Goal: Task Accomplishment & Management: Manage account settings

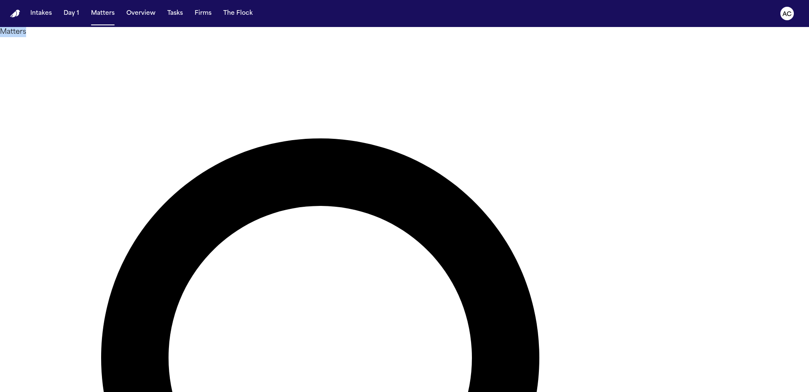
drag, startPoint x: 82, startPoint y: 48, endPoint x: 100, endPoint y: 46, distance: 18.2
click at [107, 37] on h1 "Matters" at bounding box center [404, 32] width 809 height 10
drag, startPoint x: 89, startPoint y: 51, endPoint x: 62, endPoint y: 45, distance: 27.1
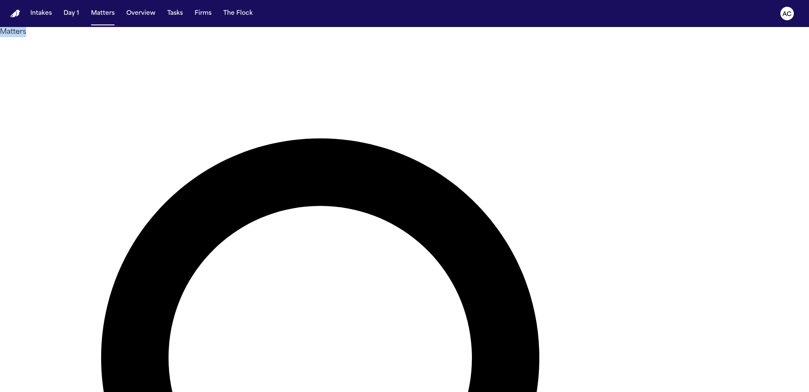
drag, startPoint x: 75, startPoint y: 46, endPoint x: 82, endPoint y: 46, distance: 7.2
click at [75, 37] on h1 "Matters" at bounding box center [404, 32] width 809 height 10
click at [88, 37] on h1 "Matters" at bounding box center [404, 32] width 809 height 10
click at [89, 37] on h1 "Matters" at bounding box center [404, 32] width 809 height 10
